Goal: Transaction & Acquisition: Purchase product/service

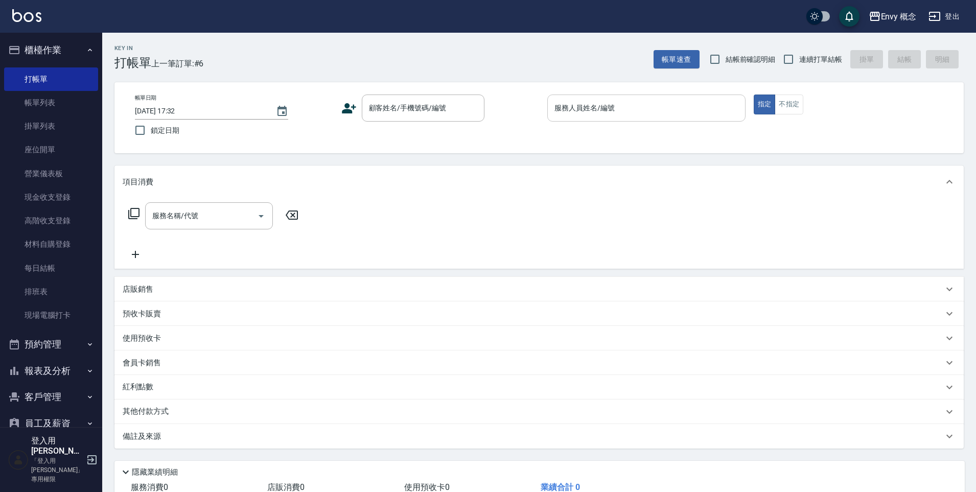
click at [629, 112] on input "服務人員姓名/編號" at bounding box center [646, 108] width 189 height 18
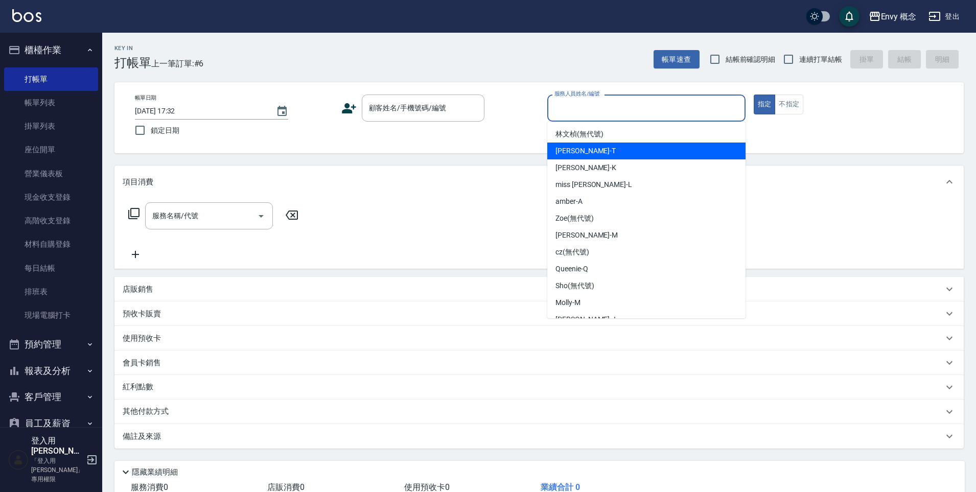
click at [605, 153] on div "[PERSON_NAME]" at bounding box center [646, 150] width 198 height 17
type input "[PERSON_NAME]"
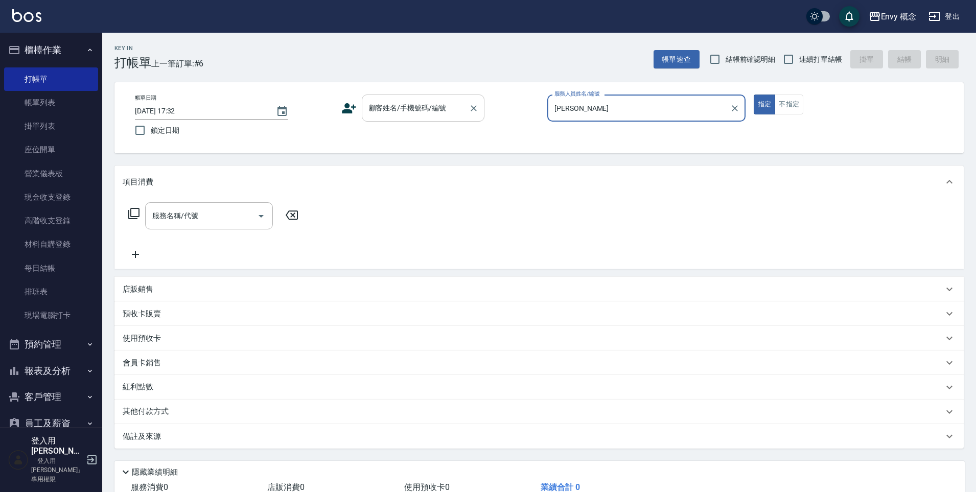
click at [421, 108] on div "顧客姓名/手機號碼/編號 顧客姓名/手機號碼/編號" at bounding box center [423, 107] width 123 height 27
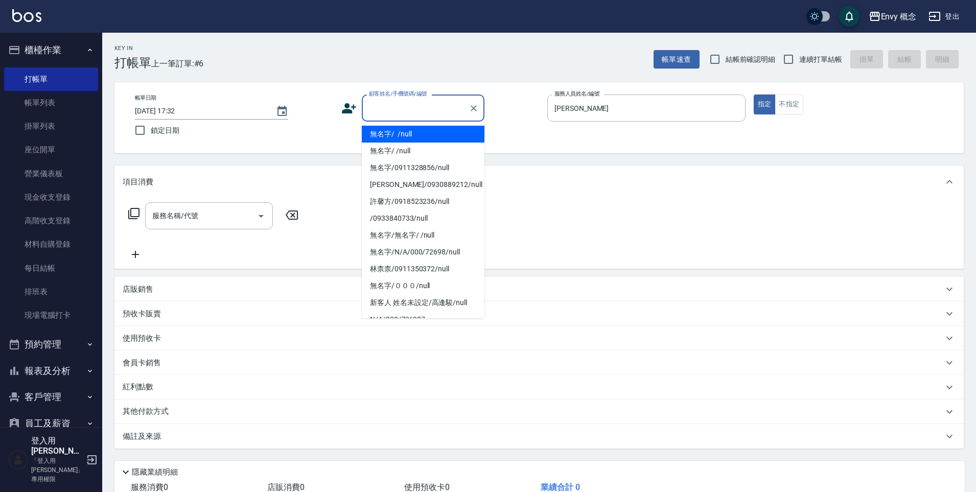
click at [420, 134] on li "無名字/ /null" at bounding box center [423, 134] width 123 height 17
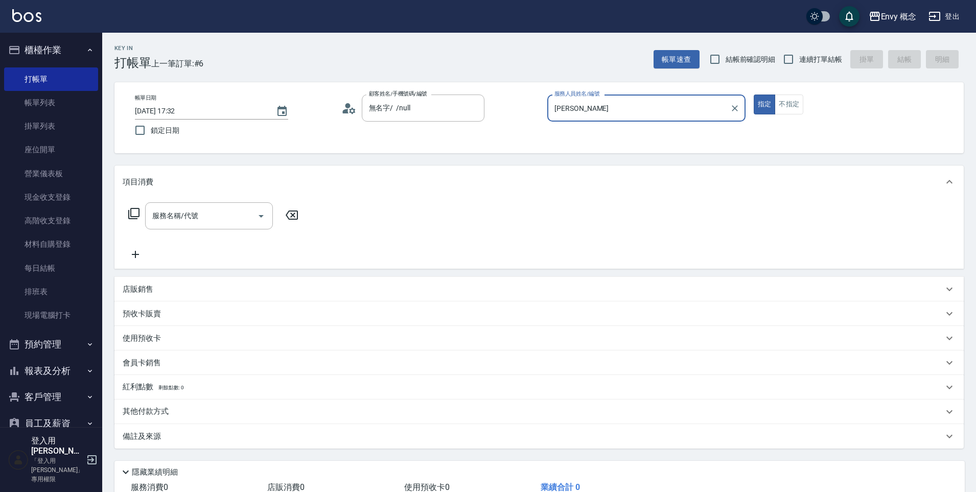
type input "無名字/ /null"
click at [243, 216] on input "服務名稱/代號" at bounding box center [201, 216] width 103 height 18
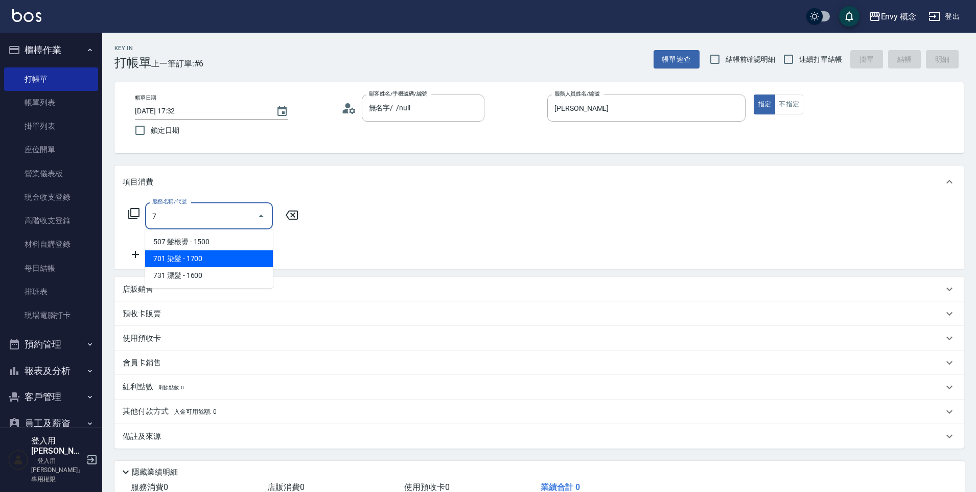
click at [248, 254] on span "701 染髮 - 1700" at bounding box center [209, 258] width 128 height 17
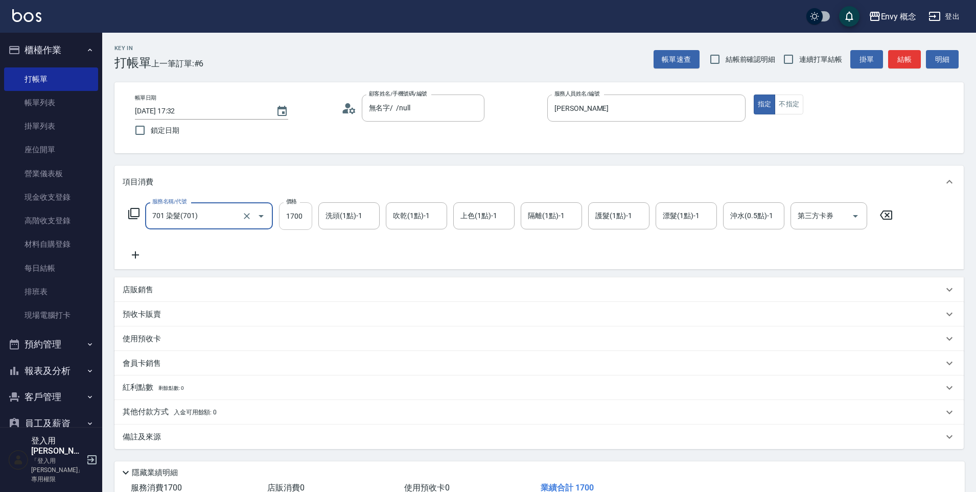
type input "701 染髮(701)"
click at [301, 215] on input "1700" at bounding box center [295, 216] width 33 height 28
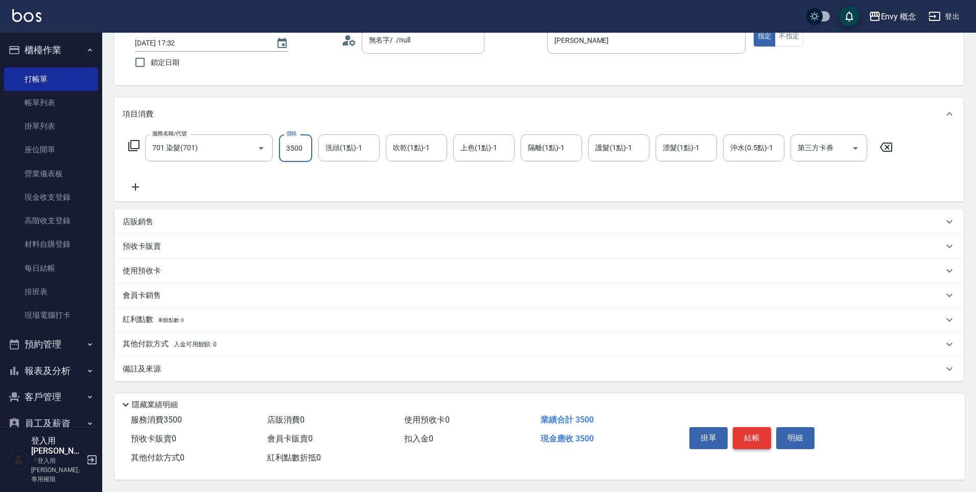
type input "3500"
click at [764, 433] on button "結帳" at bounding box center [751, 437] width 38 height 21
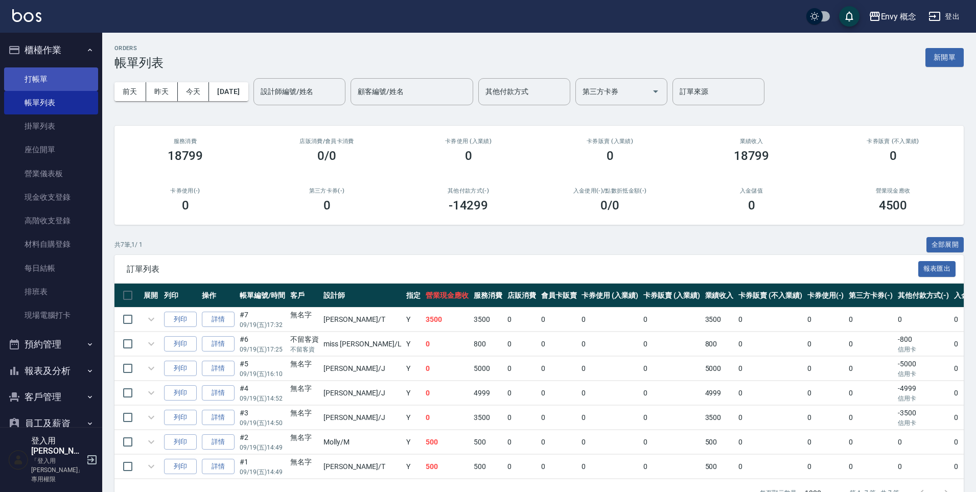
click at [67, 81] on link "打帳單" at bounding box center [51, 78] width 94 height 23
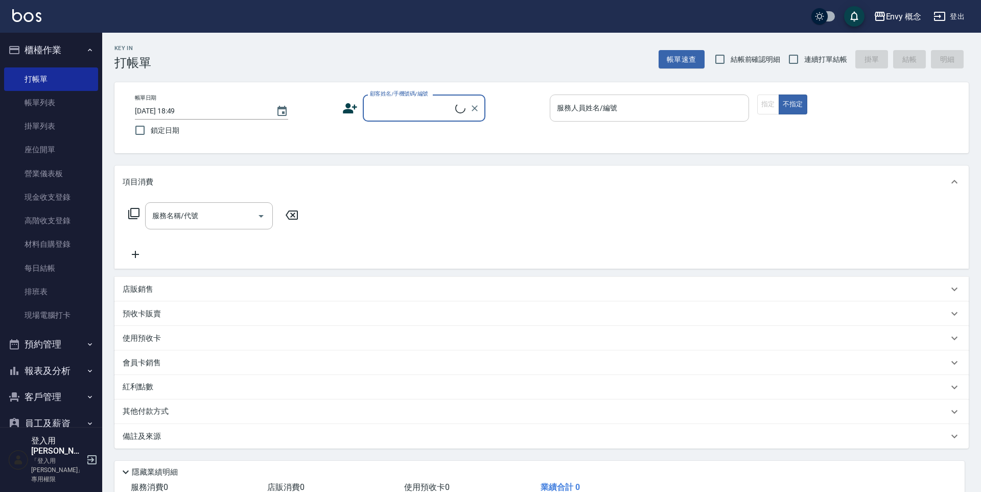
click at [572, 105] on div "服務人員姓名/編號 服務人員姓名/編號" at bounding box center [649, 107] width 199 height 27
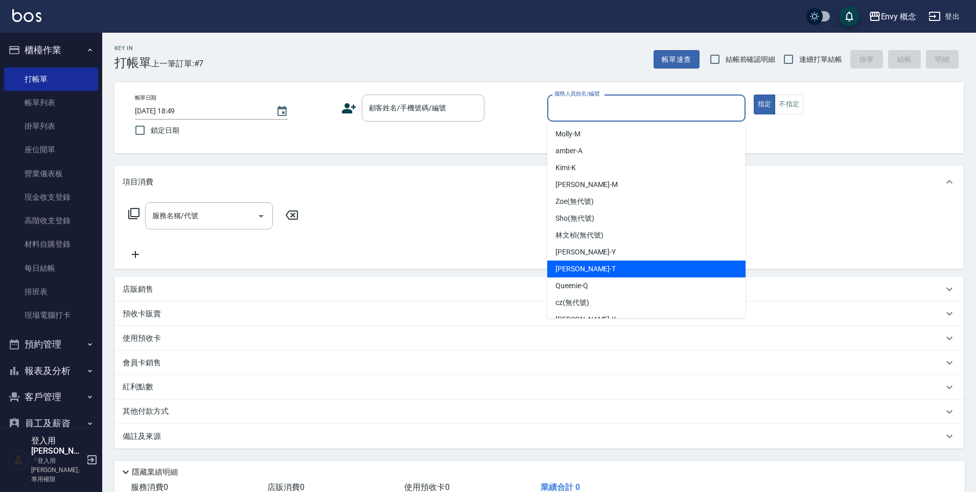
click at [596, 263] on div "[PERSON_NAME]" at bounding box center [646, 268] width 198 height 17
type input "[PERSON_NAME]"
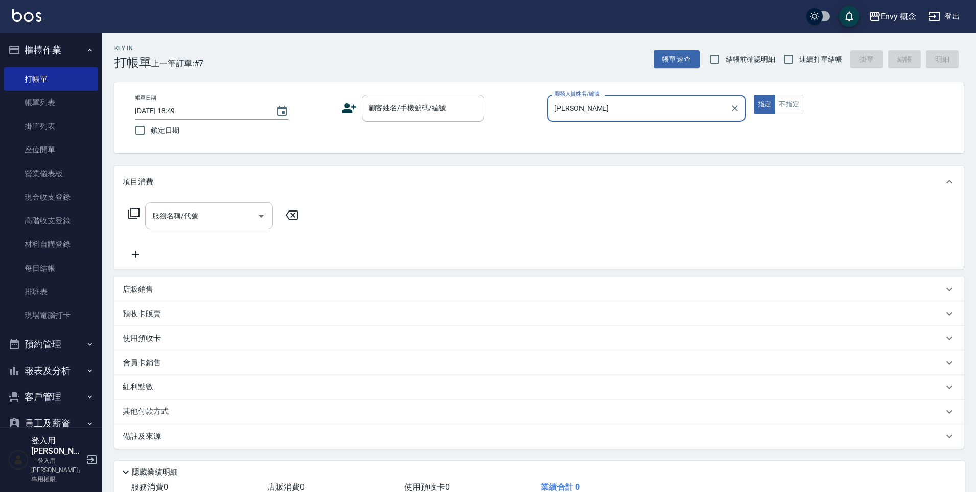
click at [238, 220] on input "服務名稱/代號" at bounding box center [201, 216] width 103 height 18
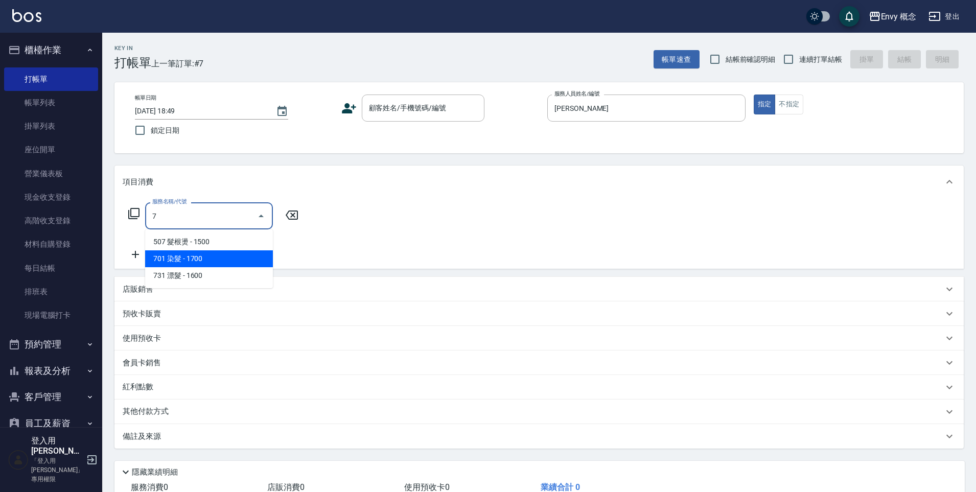
click at [258, 261] on span "701 染髮 - 1700" at bounding box center [209, 258] width 128 height 17
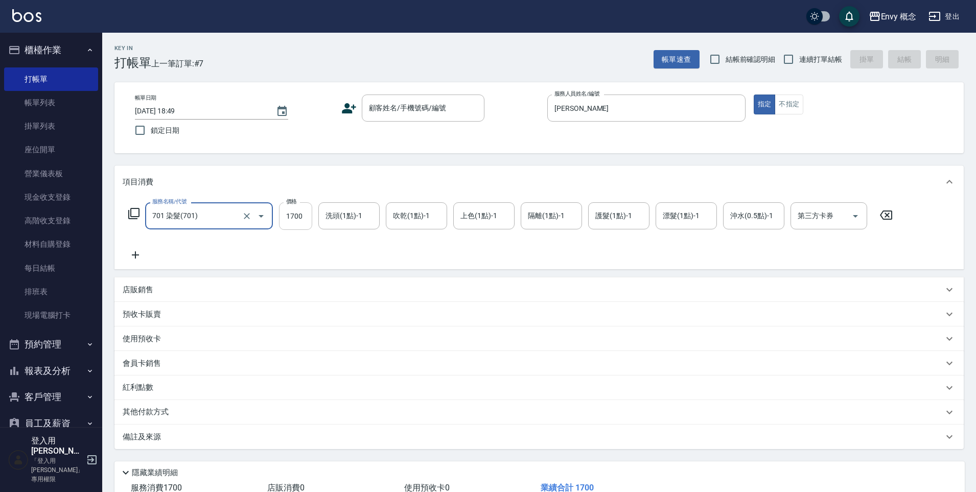
type input "701 染髮(701)"
click at [305, 215] on input "1700" at bounding box center [295, 216] width 33 height 28
type input "5980"
click at [135, 410] on p "其他付款方式" at bounding box center [148, 412] width 51 height 11
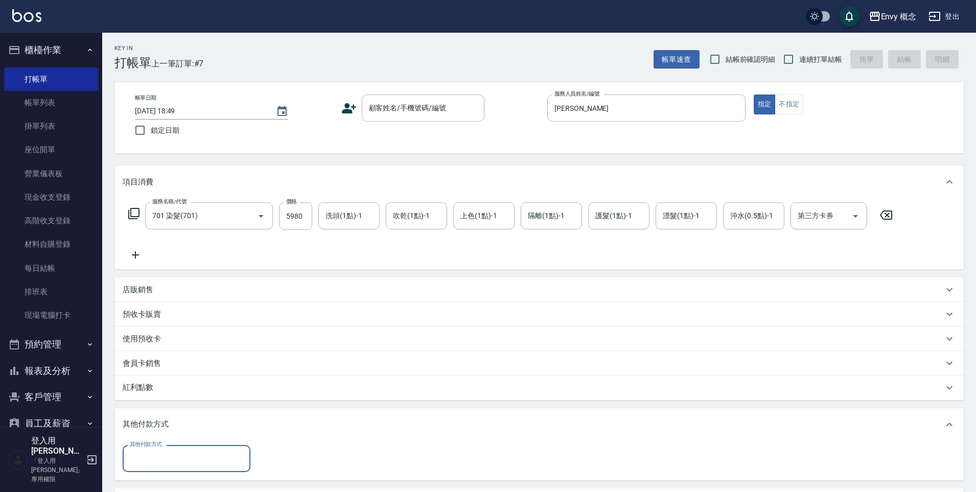
click at [180, 458] on input "其他付款方式" at bounding box center [186, 458] width 118 height 18
click at [204, 410] on span "信用卡" at bounding box center [187, 415] width 128 height 17
type input "信用卡"
type input "5980"
click at [383, 111] on div "顧客姓名/手機號碼/編號 顧客姓名/手機號碼/編號" at bounding box center [423, 107] width 123 height 27
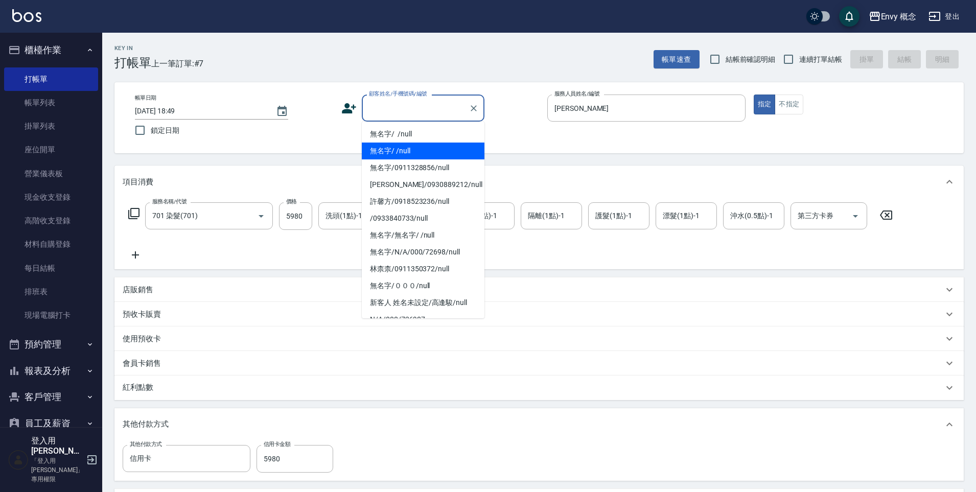
click at [405, 145] on li "無名字/ /null" at bounding box center [423, 150] width 123 height 17
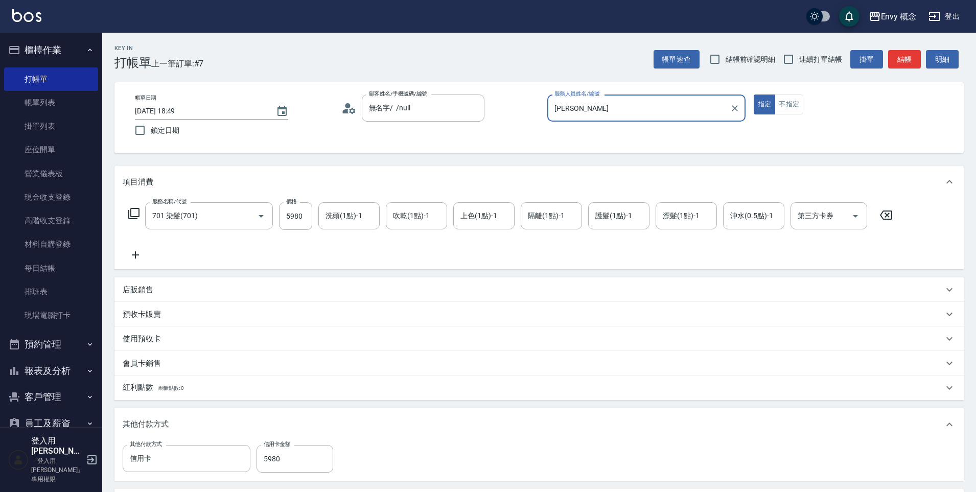
type input "無名字/ /null"
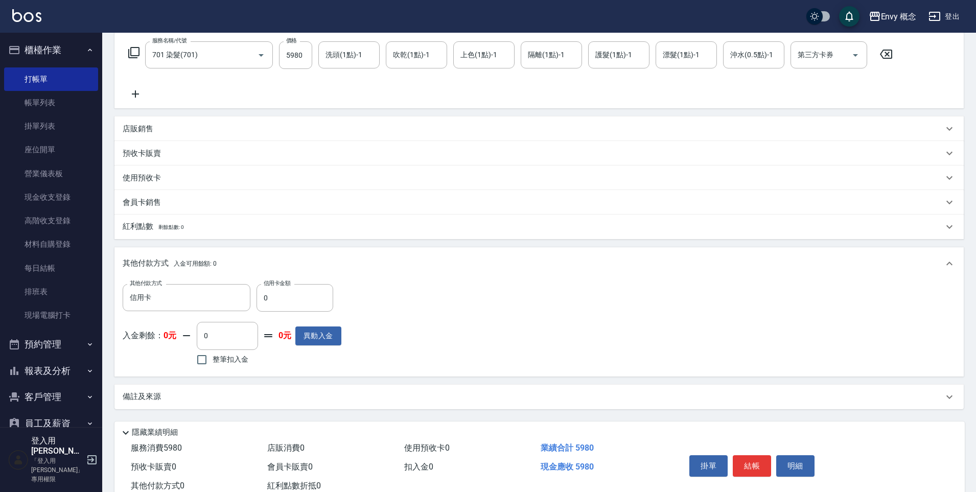
scroll to position [194, 0]
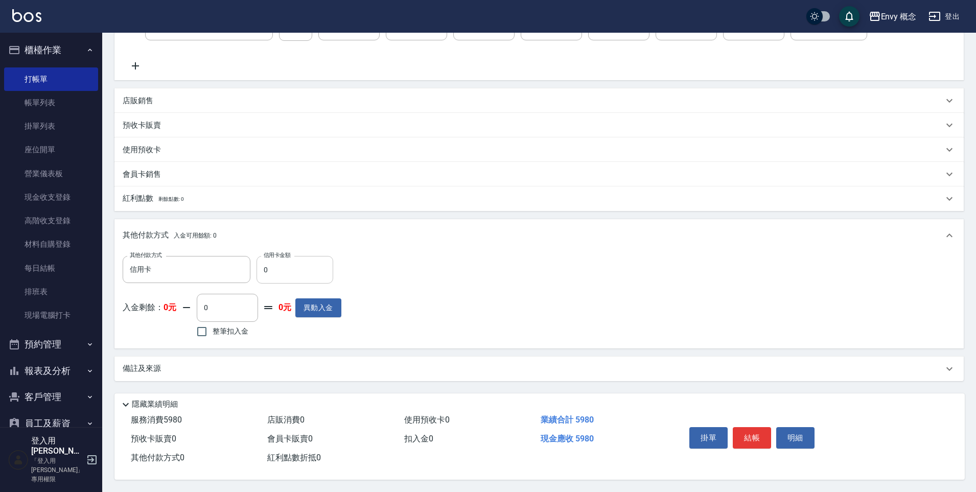
click at [319, 266] on input "0" at bounding box center [294, 270] width 77 height 28
type input "5980"
click at [765, 439] on button "結帳" at bounding box center [751, 437] width 38 height 21
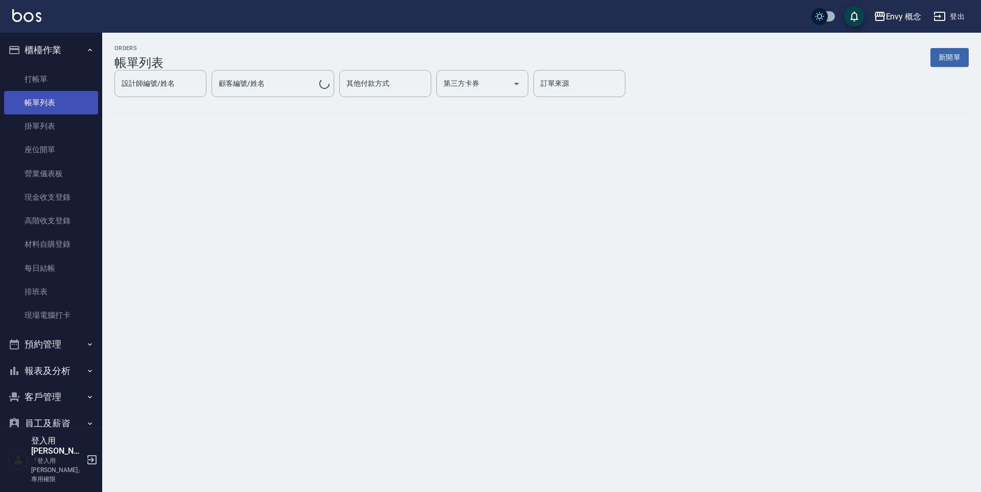
click at [38, 101] on link "帳單列表" at bounding box center [51, 102] width 94 height 23
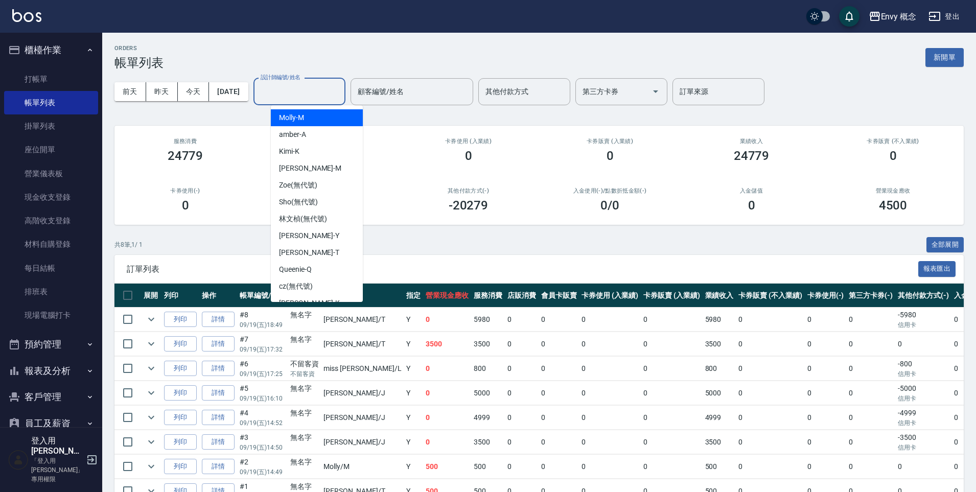
click at [328, 88] on input "設計師編號/姓名" at bounding box center [299, 92] width 83 height 18
click at [330, 251] on div "[PERSON_NAME]" at bounding box center [317, 252] width 92 height 17
type input "[PERSON_NAME]"
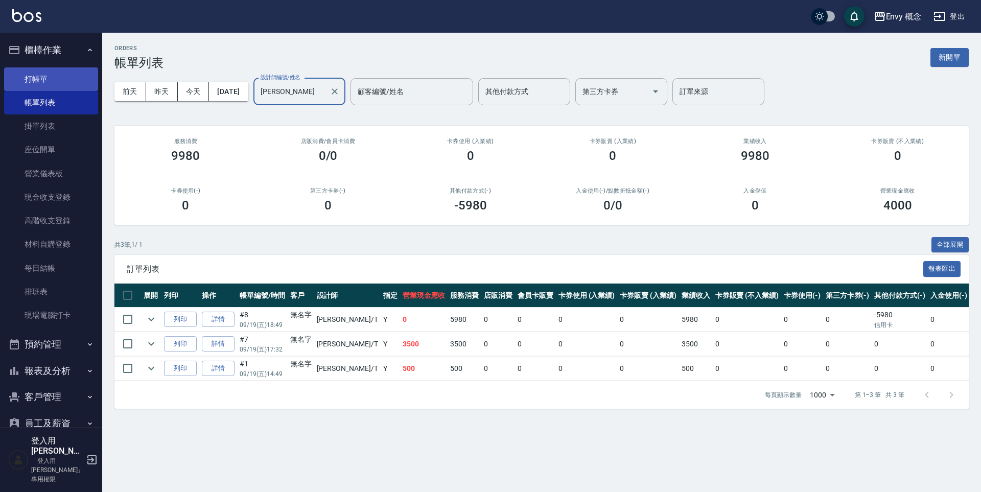
click at [52, 73] on link "打帳單" at bounding box center [51, 78] width 94 height 23
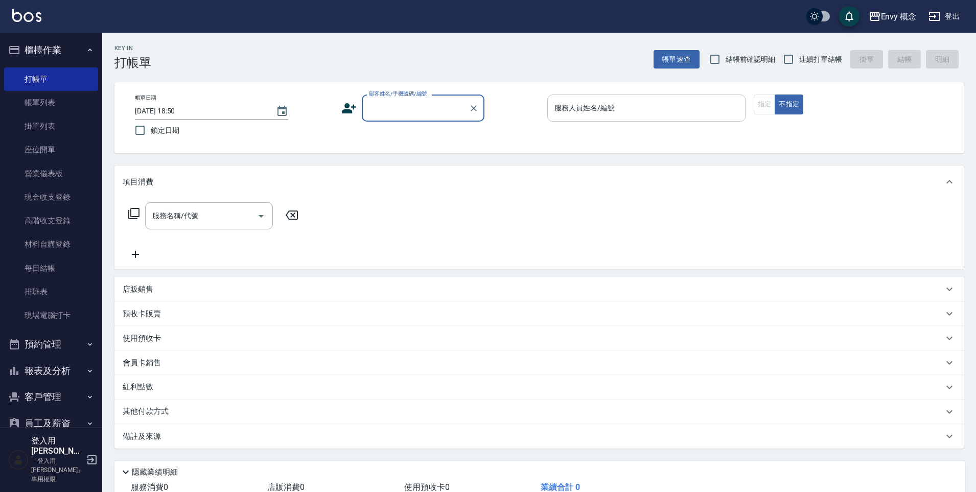
click at [586, 110] on div "服務人員姓名/編號 服務人員姓名/編號" at bounding box center [646, 107] width 198 height 27
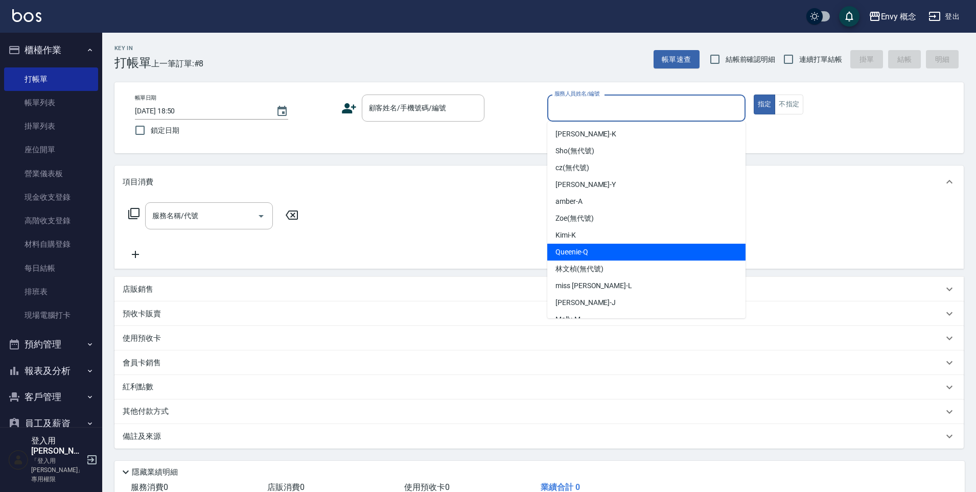
scroll to position [47, 0]
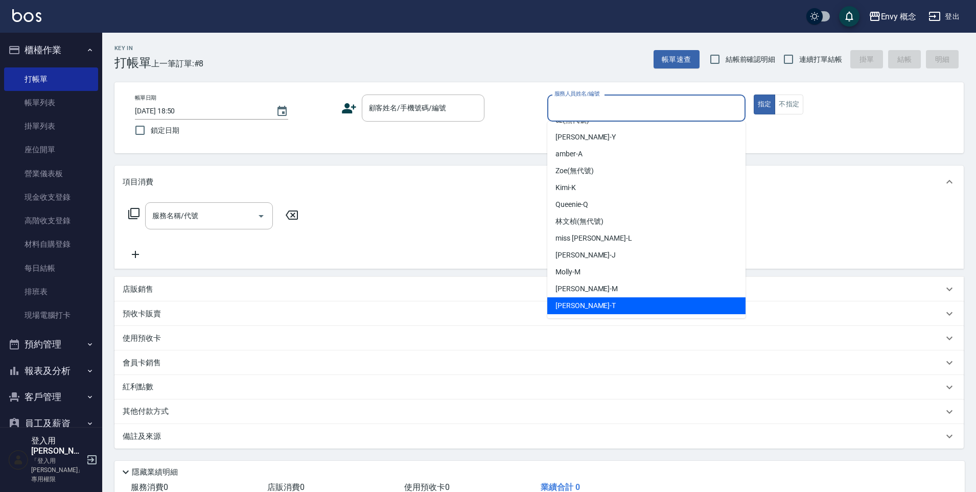
click at [591, 302] on div "[PERSON_NAME]" at bounding box center [646, 305] width 198 height 17
type input "[PERSON_NAME]"
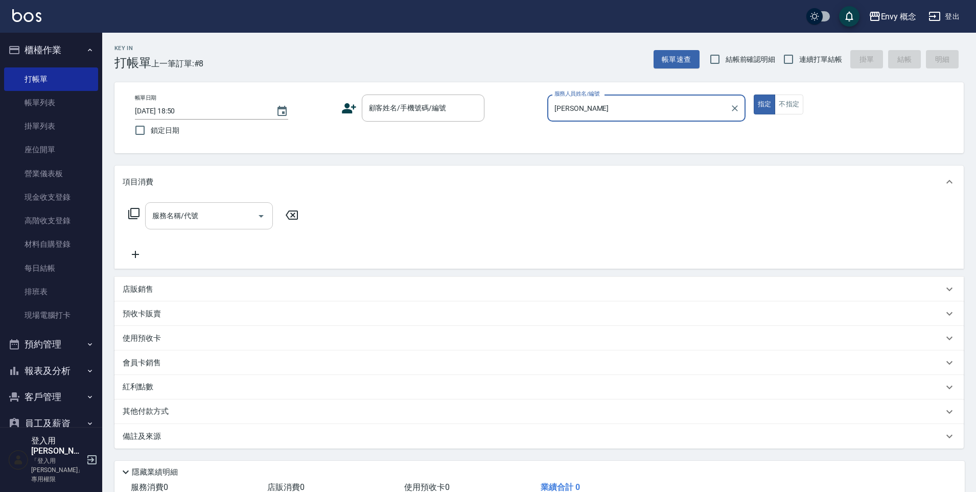
click at [218, 215] on input "服務名稱/代號" at bounding box center [201, 216] width 103 height 18
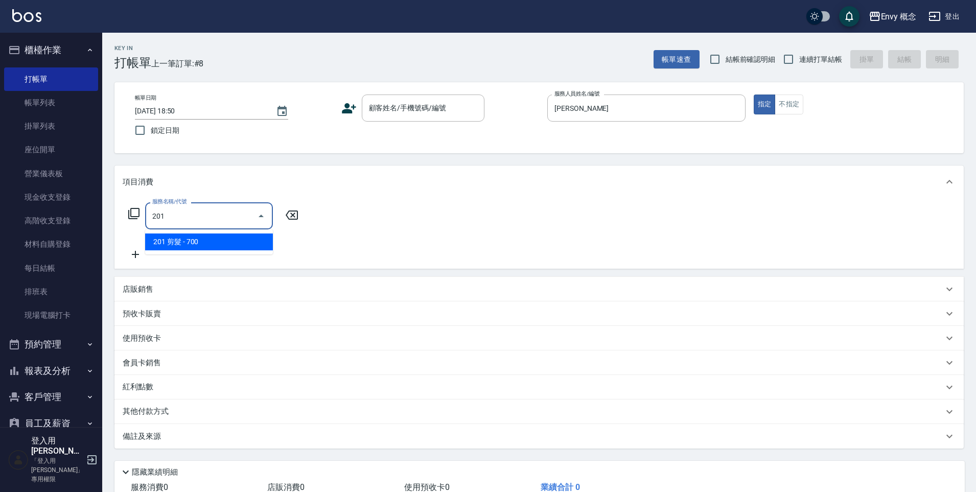
click at [238, 241] on span "201 剪髮 - 700" at bounding box center [209, 241] width 128 height 17
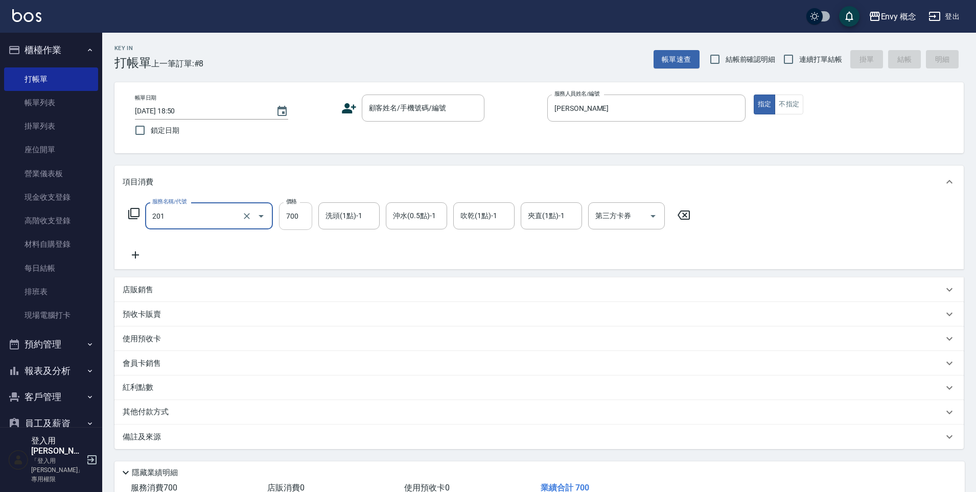
click at [305, 220] on input "700" at bounding box center [295, 216] width 33 height 28
type input "201 剪髮(201)"
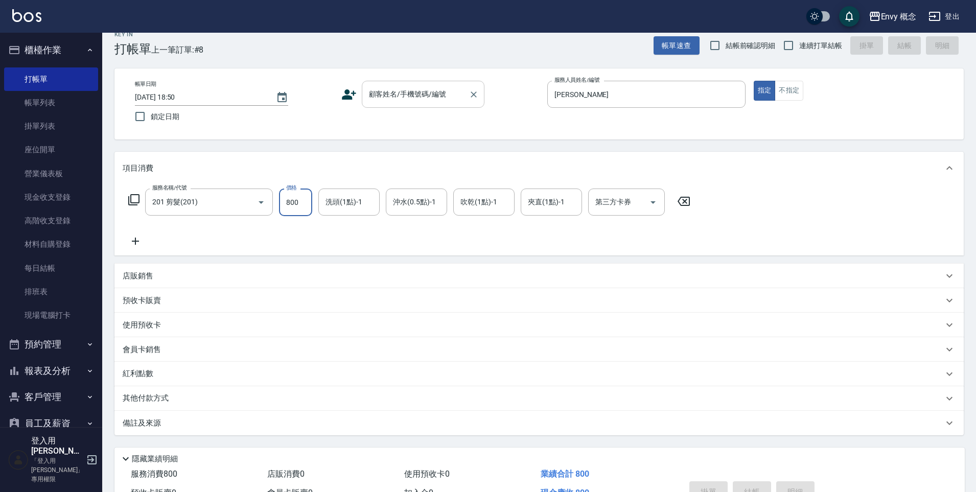
scroll to position [21, 0]
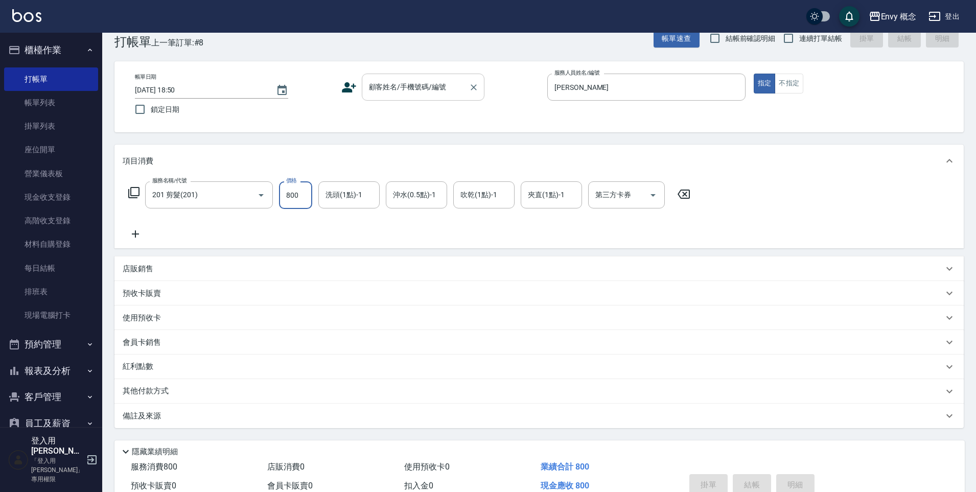
type input "800"
click at [441, 87] on div "顧客姓名/手機號碼/編號 顧客姓名/手機號碼/編號" at bounding box center [423, 87] width 123 height 27
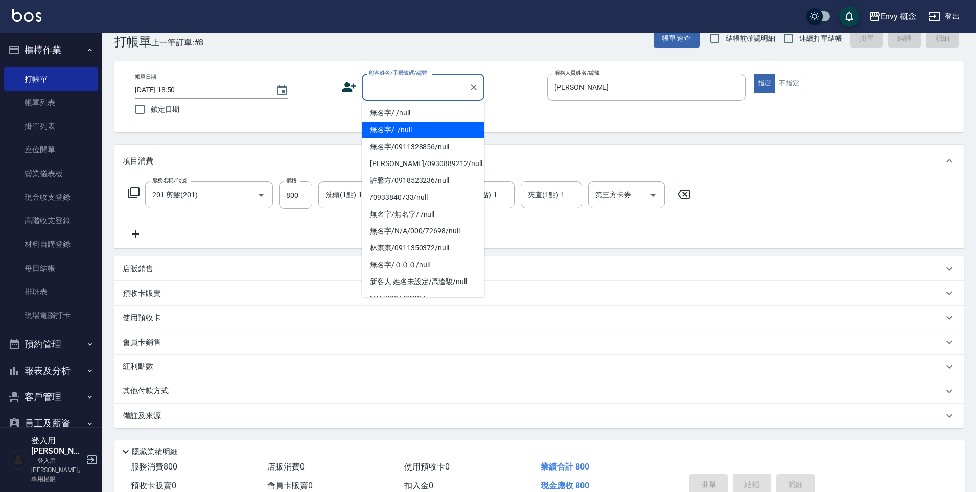
click at [440, 135] on li "無名字/ /null" at bounding box center [423, 130] width 123 height 17
type input "無名字/ /null"
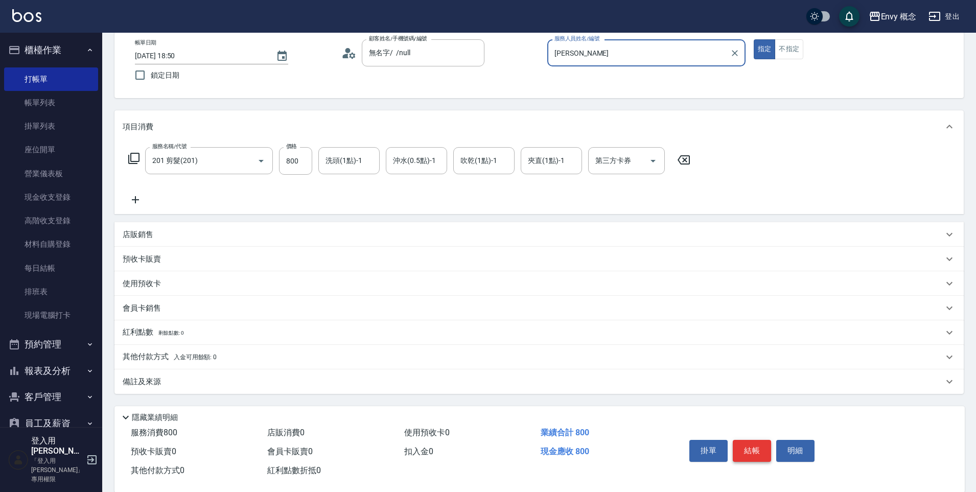
scroll to position [73, 0]
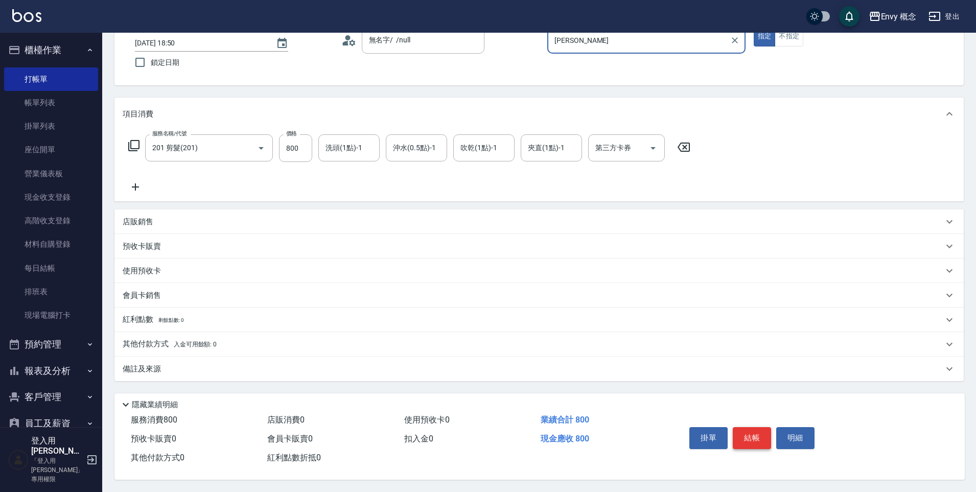
click at [732, 436] on button "結帳" at bounding box center [751, 437] width 38 height 21
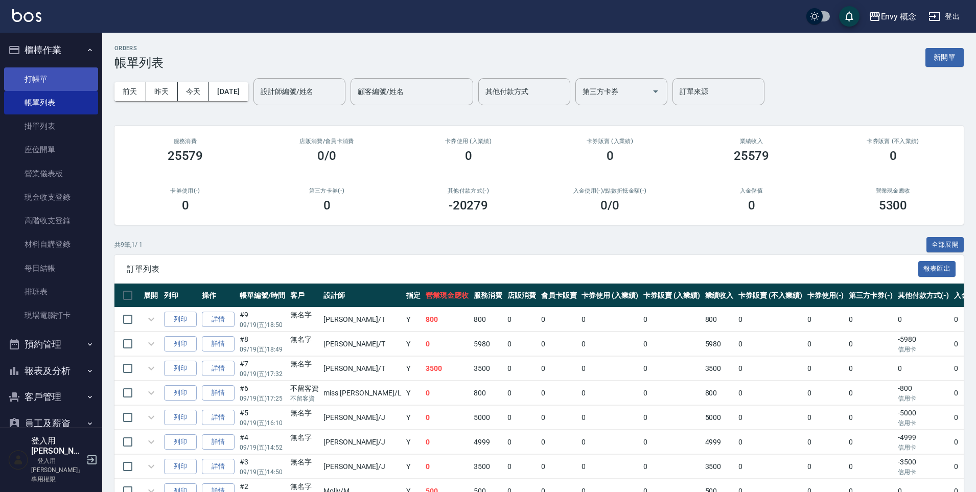
click at [35, 81] on link "打帳單" at bounding box center [51, 78] width 94 height 23
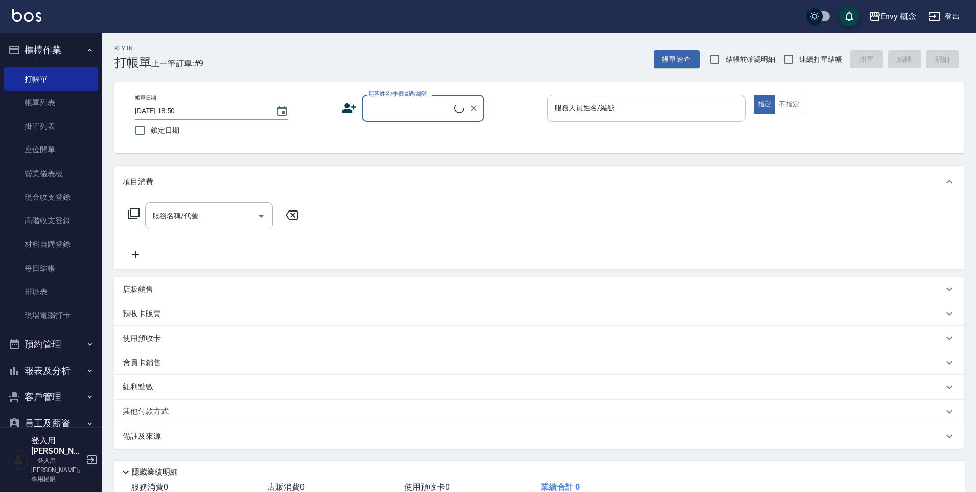
click at [577, 104] on div "服務人員姓名/編號 服務人員姓名/編號" at bounding box center [646, 107] width 198 height 27
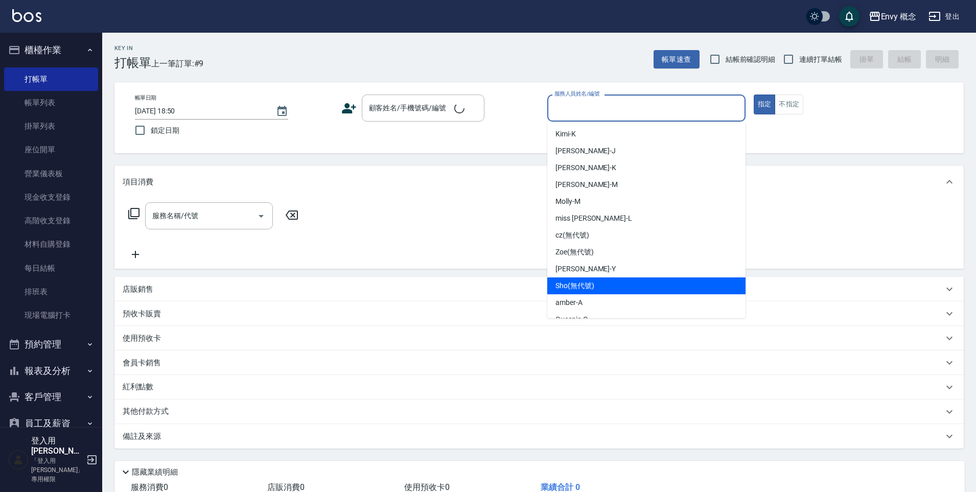
scroll to position [47, 0]
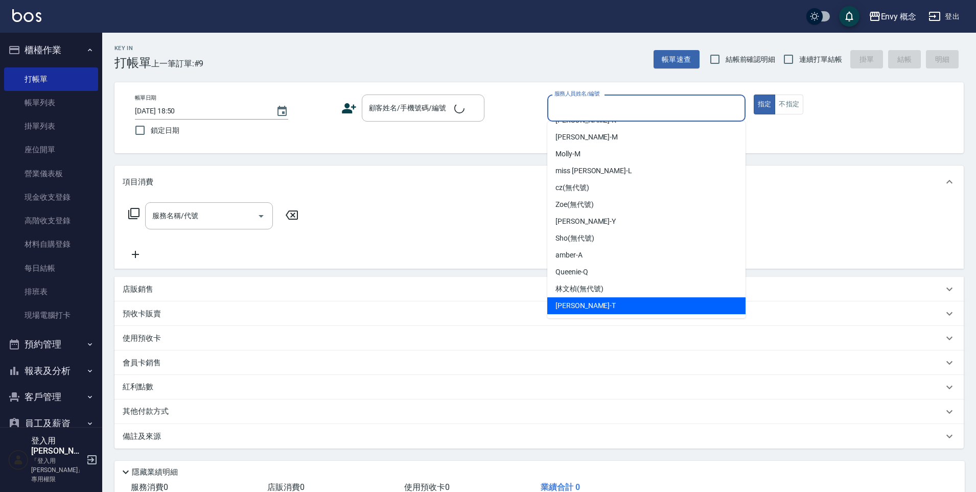
click at [573, 299] on div "[PERSON_NAME]" at bounding box center [646, 305] width 198 height 17
type input "[PERSON_NAME]"
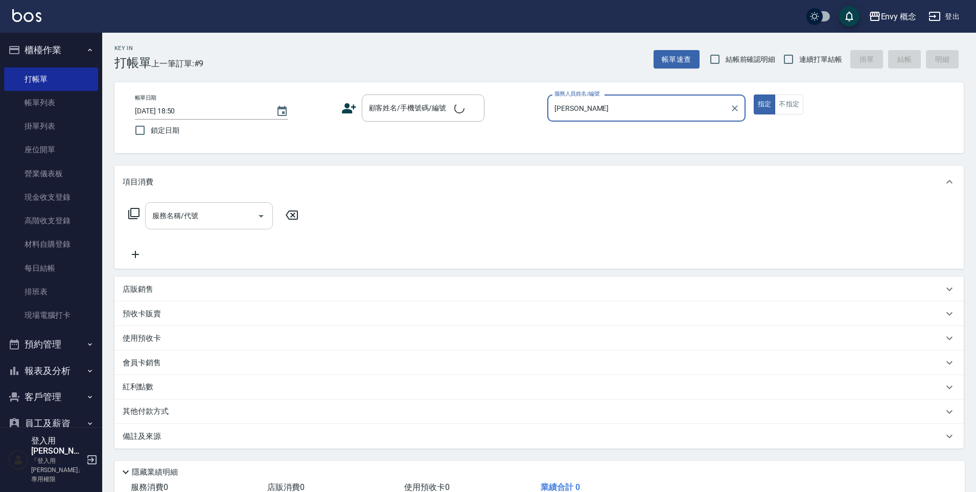
click at [215, 212] on input "服務名稱/代號" at bounding box center [201, 216] width 103 height 18
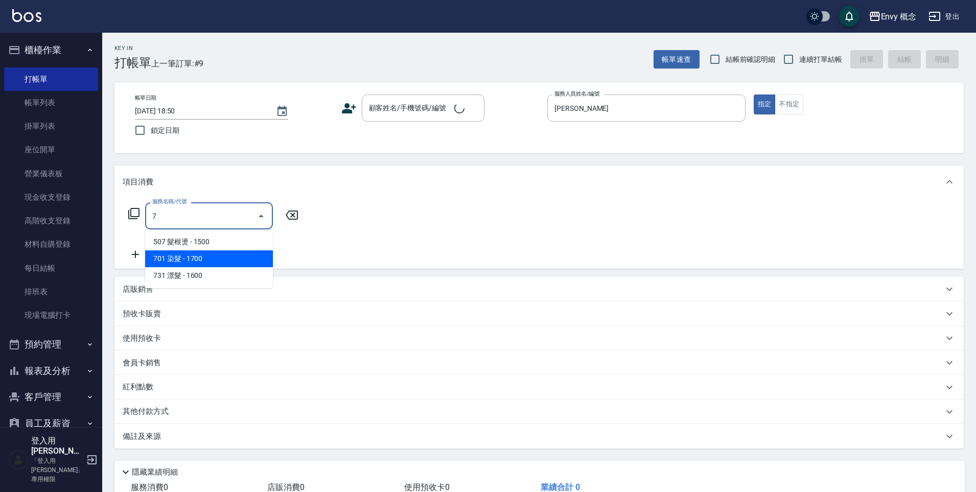
drag, startPoint x: 243, startPoint y: 254, endPoint x: 248, endPoint y: 251, distance: 6.0
click at [244, 254] on span "701 染髮 - 1700" at bounding box center [209, 258] width 128 height 17
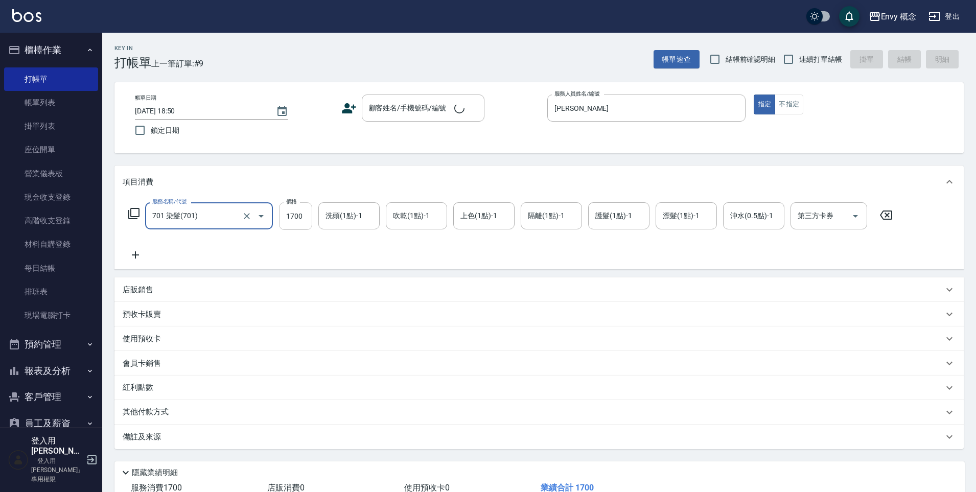
type input "701 染髮(701)"
click at [301, 217] on input "1700" at bounding box center [295, 216] width 33 height 28
type input "6200"
click at [160, 416] on p "其他付款方式" at bounding box center [148, 412] width 51 height 11
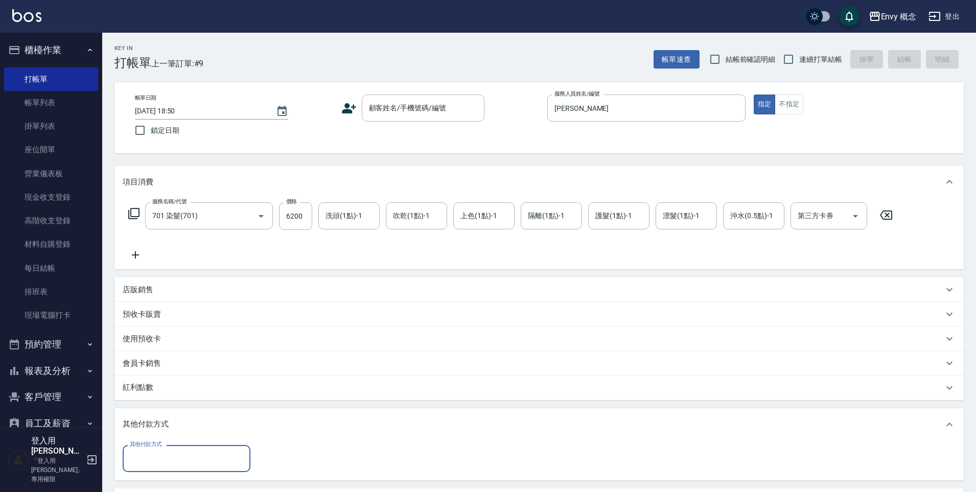
scroll to position [1, 0]
click at [173, 456] on input "其他付款方式" at bounding box center [186, 458] width 118 height 18
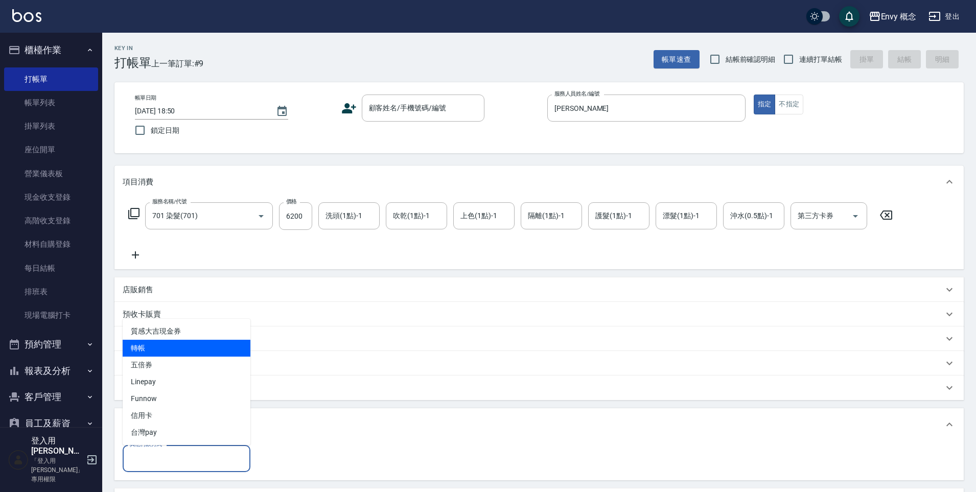
click at [208, 355] on span "轉帳" at bounding box center [187, 348] width 128 height 17
type input "轉帳"
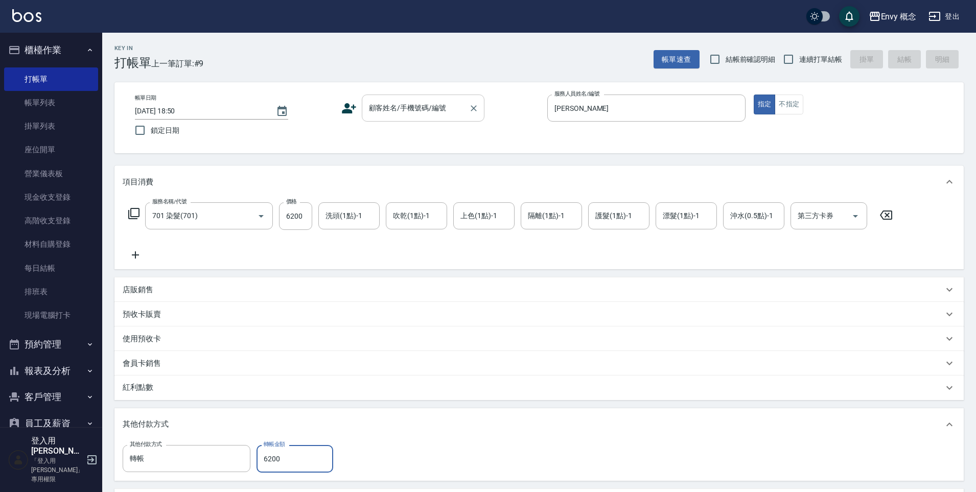
type input "6200"
click at [459, 115] on input "顧客姓名/手機號碼/編號" at bounding box center [415, 108] width 98 height 18
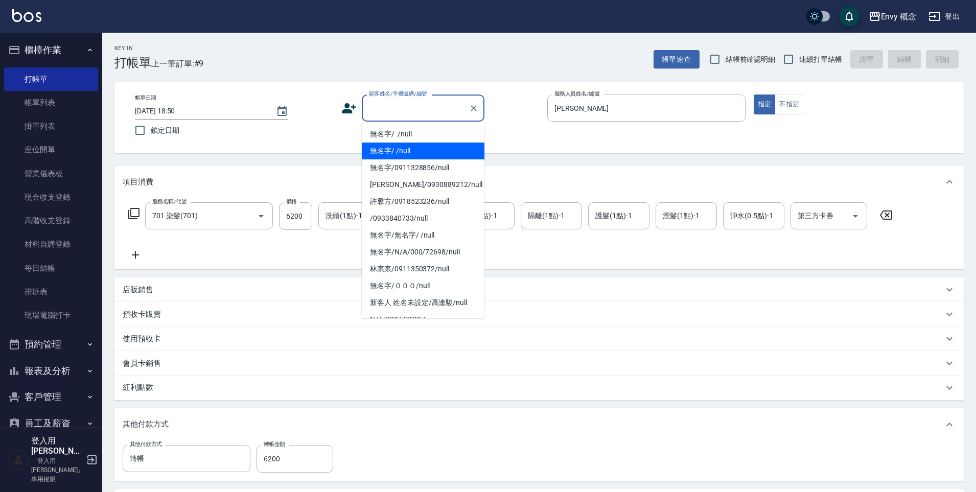
click at [455, 152] on li "無名字/ /null" at bounding box center [423, 150] width 123 height 17
type input "無名字/ /null"
type input "0"
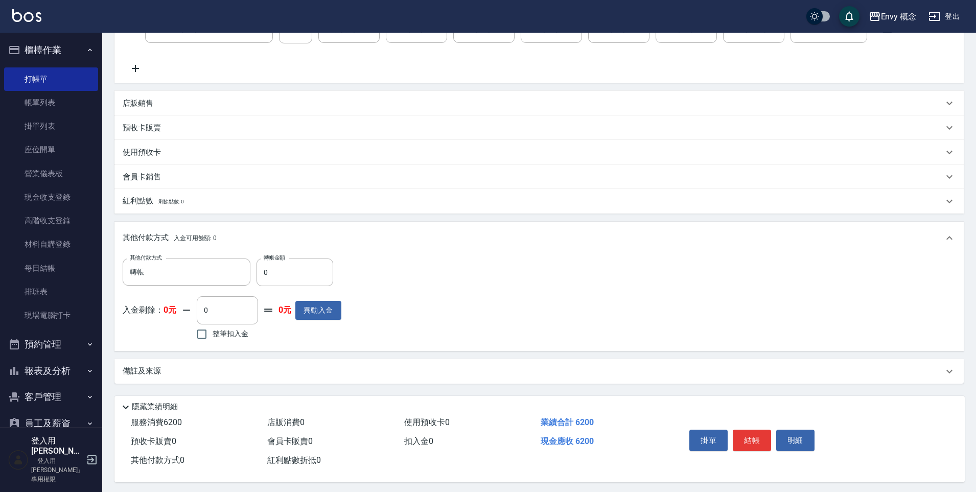
scroll to position [194, 0]
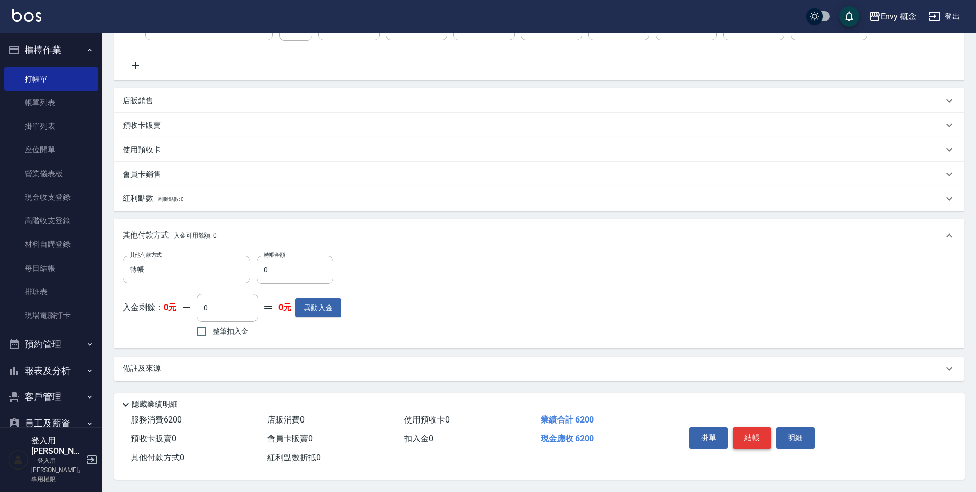
click at [753, 431] on button "結帳" at bounding box center [751, 437] width 38 height 21
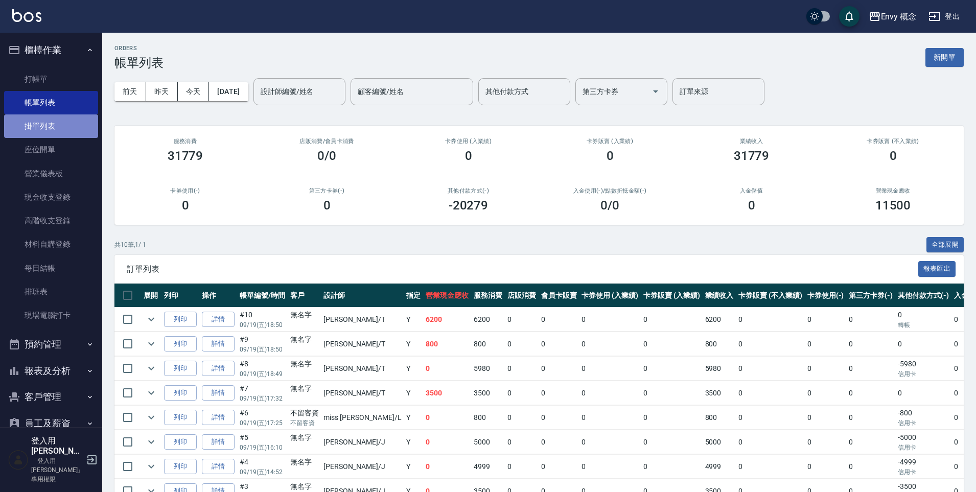
click at [75, 123] on link "掛單列表" at bounding box center [51, 125] width 94 height 23
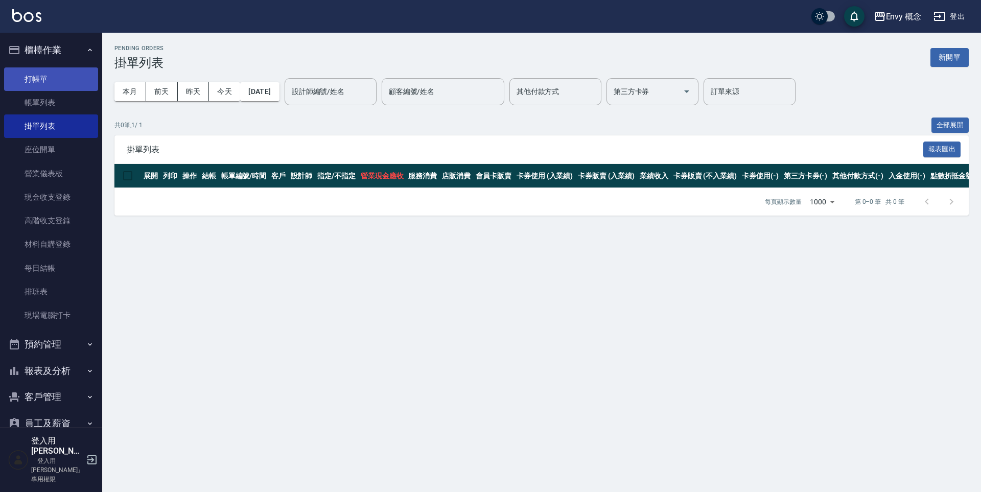
click at [68, 87] on link "打帳單" at bounding box center [51, 78] width 94 height 23
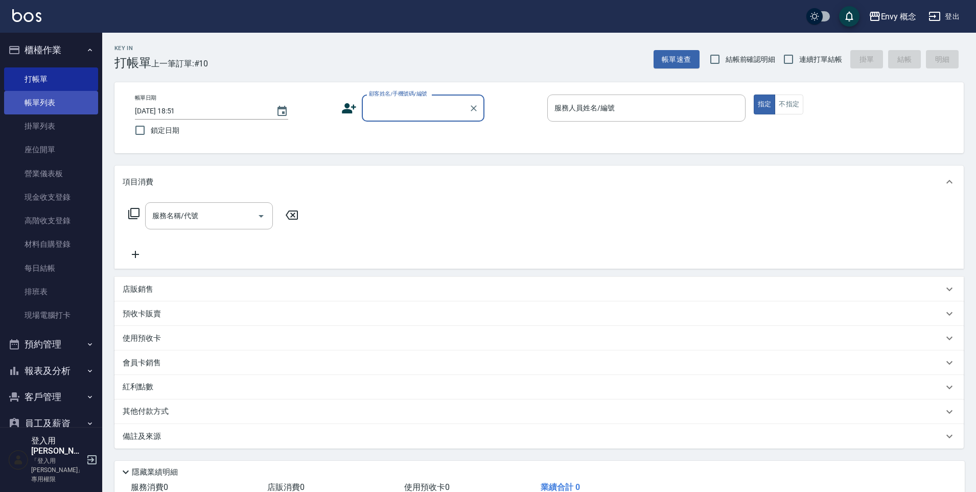
click at [75, 107] on link "帳單列表" at bounding box center [51, 102] width 94 height 23
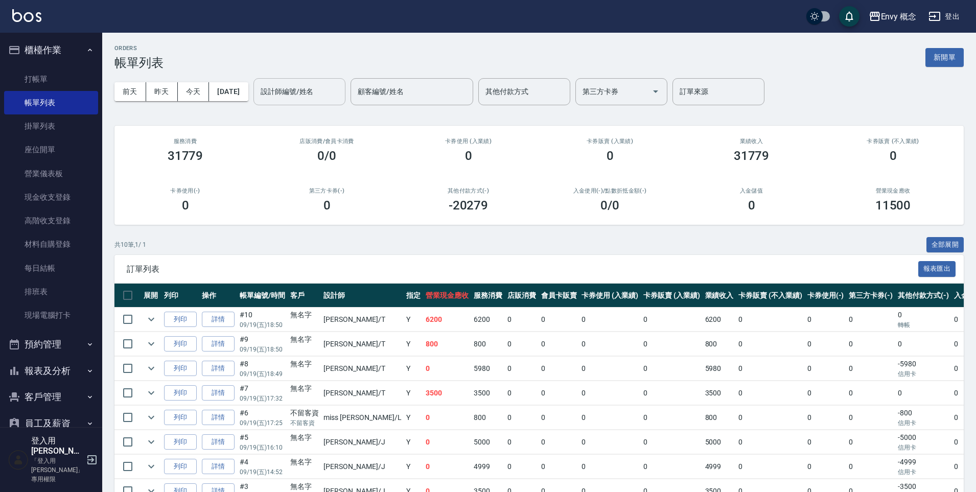
click at [315, 86] on div "設計師編號/姓名 設計師編號/姓名" at bounding box center [299, 91] width 92 height 27
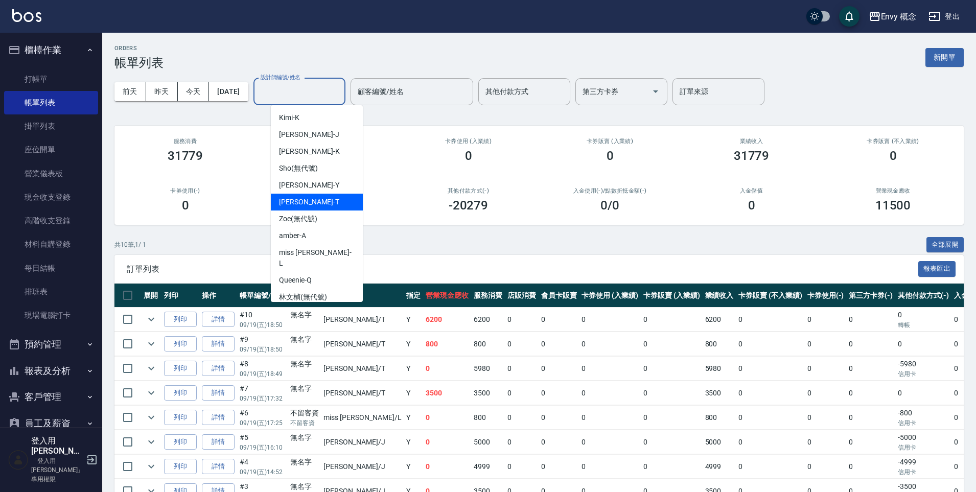
click at [320, 203] on div "[PERSON_NAME]" at bounding box center [317, 202] width 92 height 17
type input "[PERSON_NAME]"
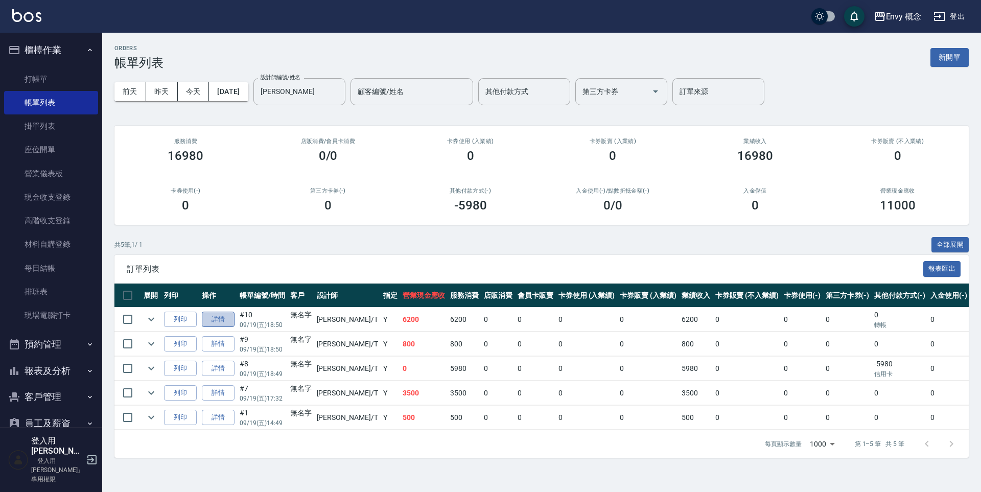
click at [224, 318] on link "詳情" at bounding box center [218, 320] width 33 height 16
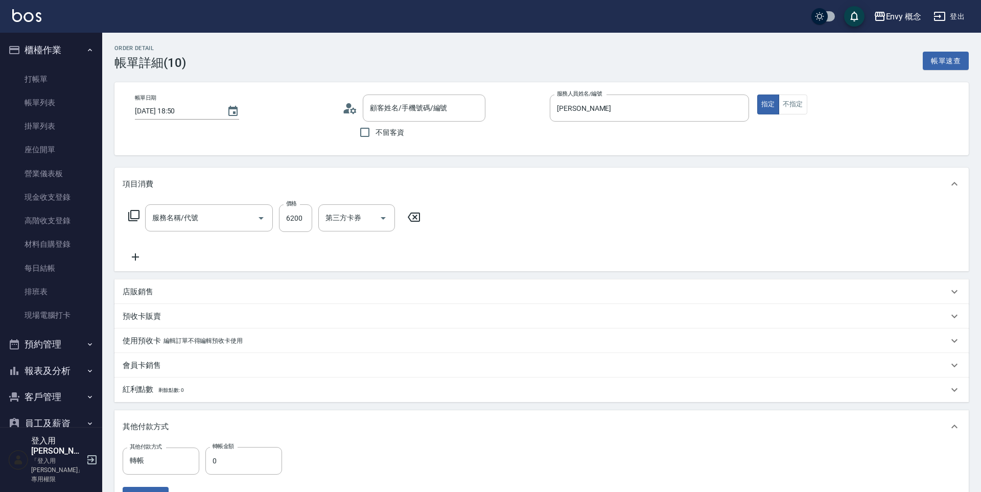
type input "[DATE] 18:50"
type input "[PERSON_NAME]"
type input "701 染髮(701)"
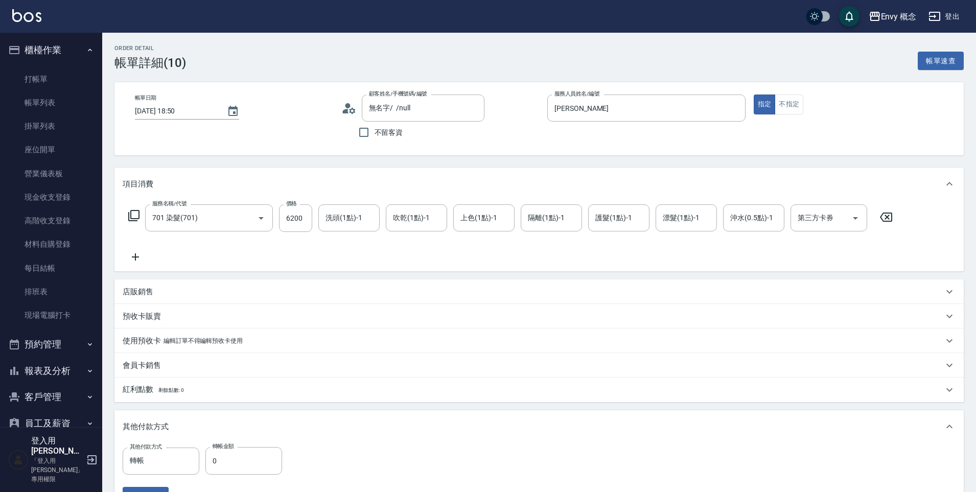
type input "無名字/ /null"
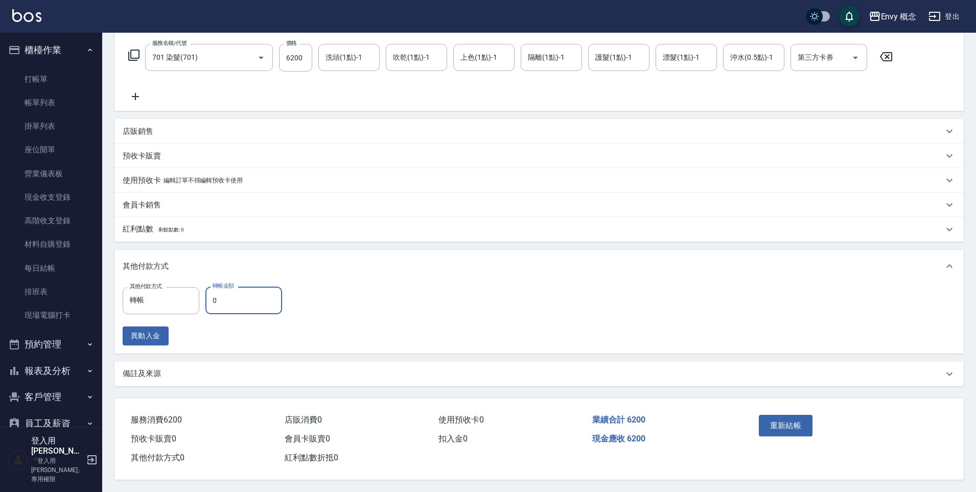
click at [247, 287] on input "0" at bounding box center [243, 301] width 77 height 28
type input "6200"
click at [781, 424] on button "重新結帳" at bounding box center [785, 425] width 54 height 21
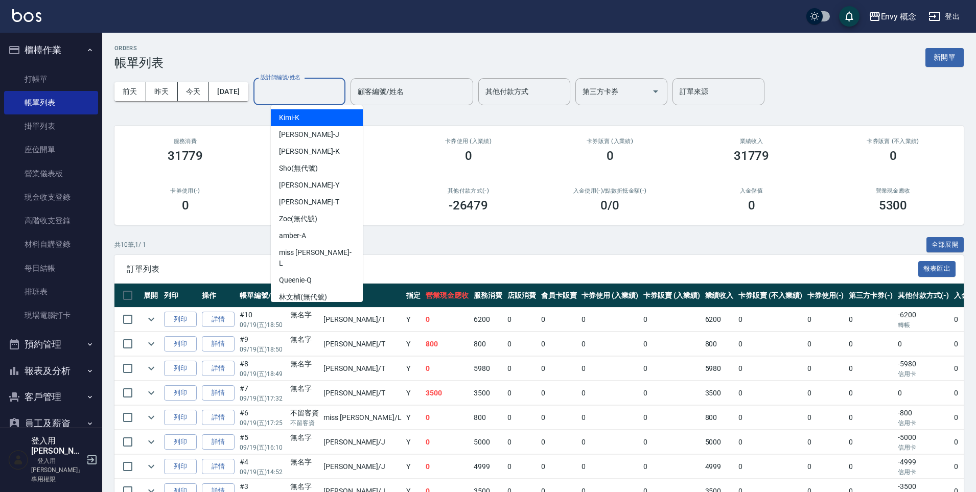
click at [306, 92] on input "設計師編號/姓名" at bounding box center [299, 92] width 83 height 18
click at [334, 208] on div "[PERSON_NAME]" at bounding box center [317, 202] width 92 height 17
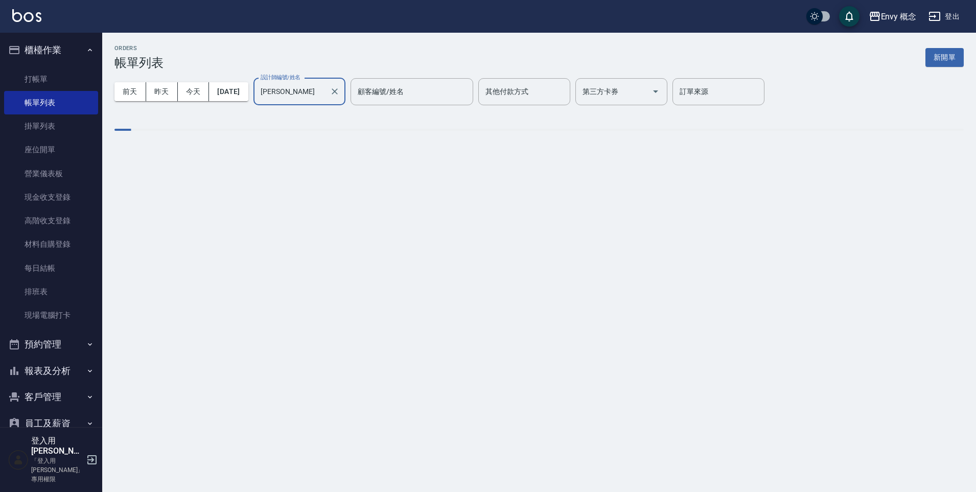
type input "[PERSON_NAME]"
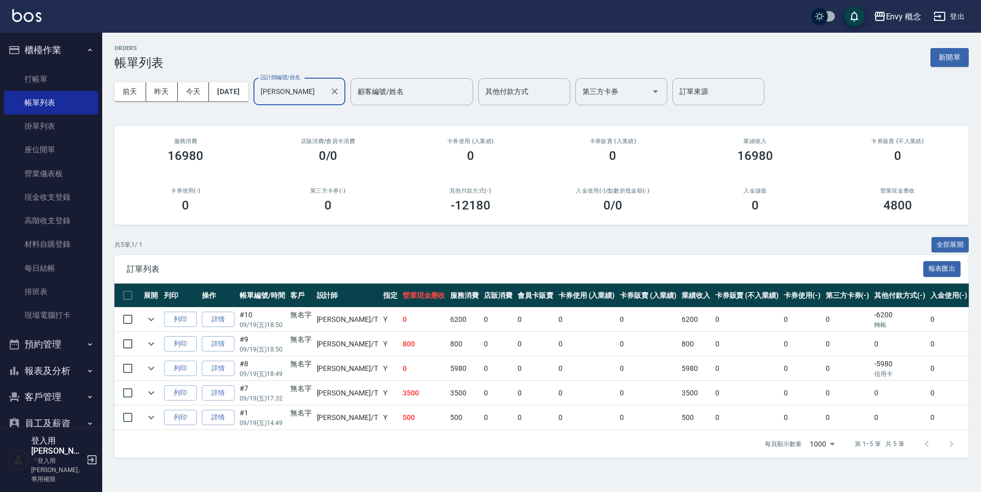
click at [341, 97] on div at bounding box center [333, 91] width 13 height 27
click at [57, 128] on link "掛單列表" at bounding box center [51, 125] width 94 height 23
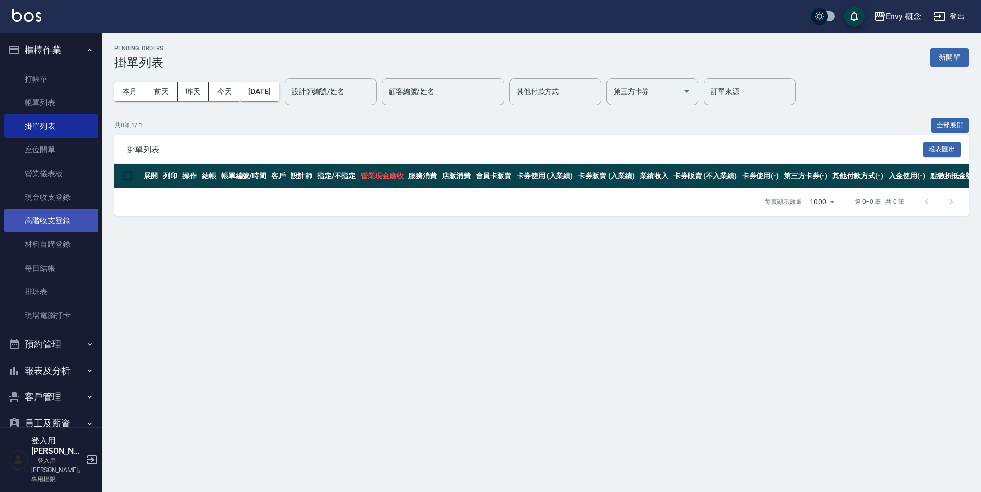
click at [80, 225] on link "高階收支登錄" at bounding box center [51, 220] width 94 height 23
